Goal: Browse casually

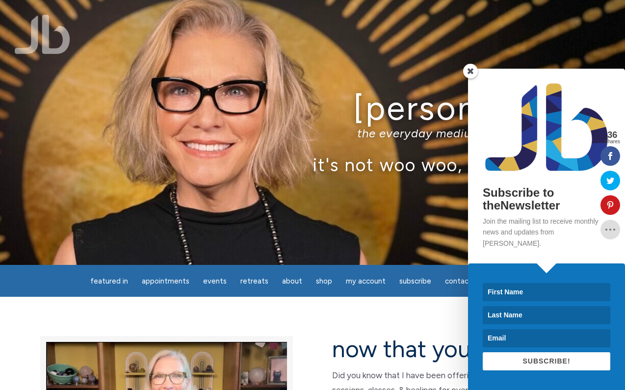
click at [471, 79] on span at bounding box center [470, 71] width 15 height 15
